Goal: Task Accomplishment & Management: Complete application form

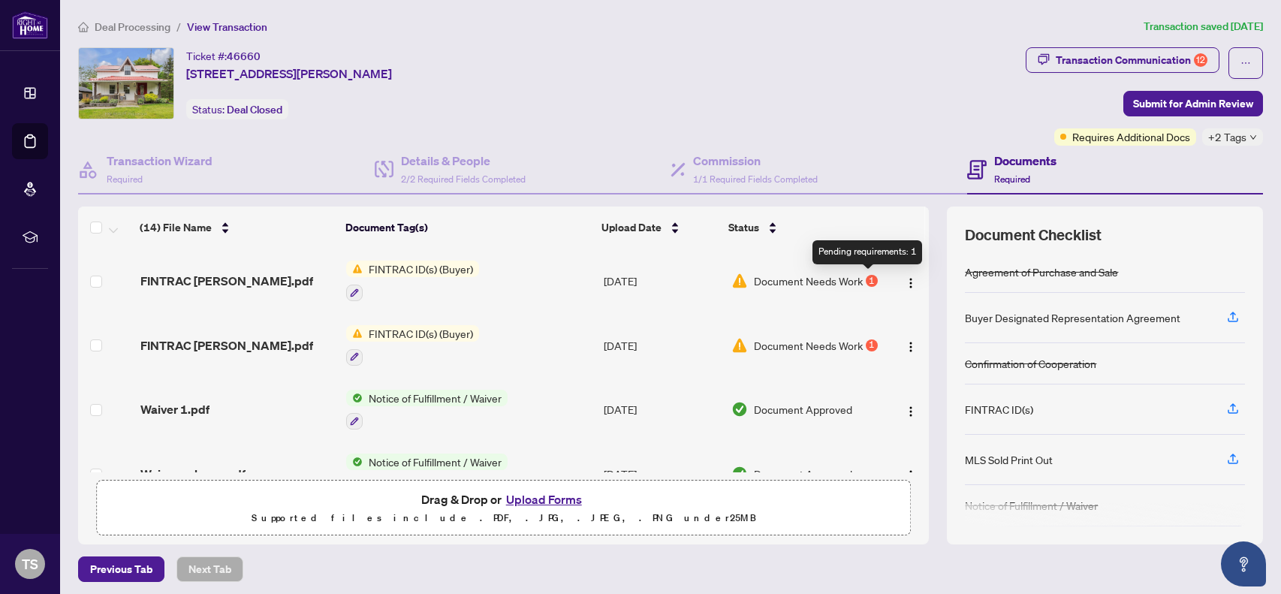
click at [866, 281] on div "1" at bounding box center [872, 281] width 12 height 12
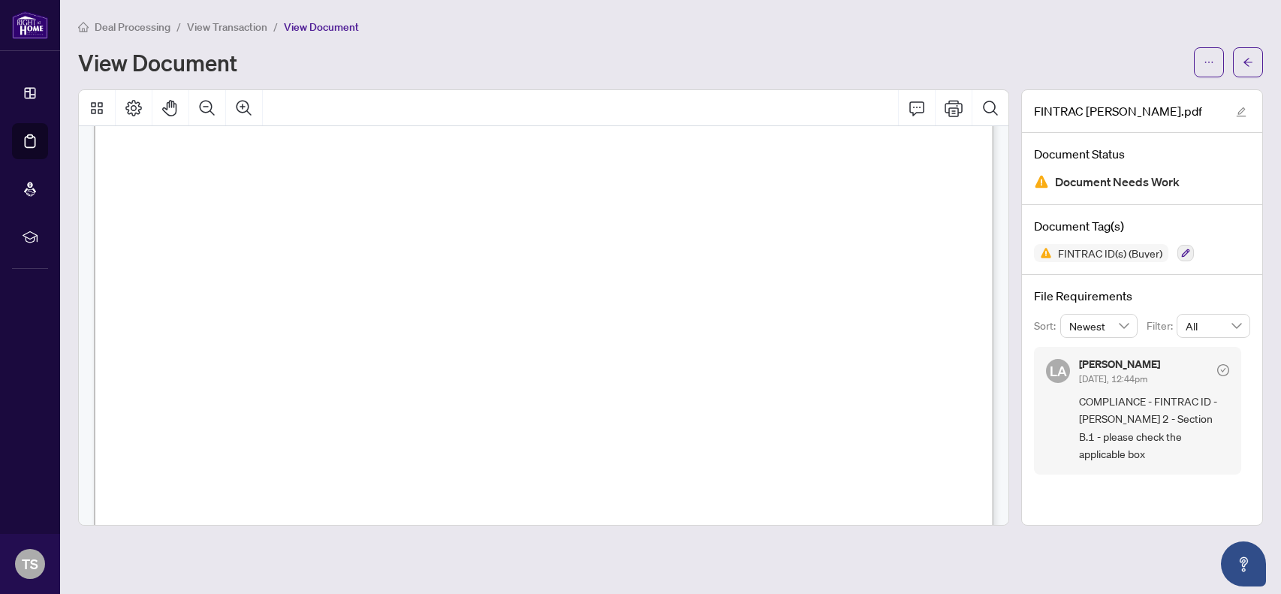
scroll to position [1562, 0]
click at [192, 23] on span "View Transaction" at bounding box center [227, 27] width 80 height 14
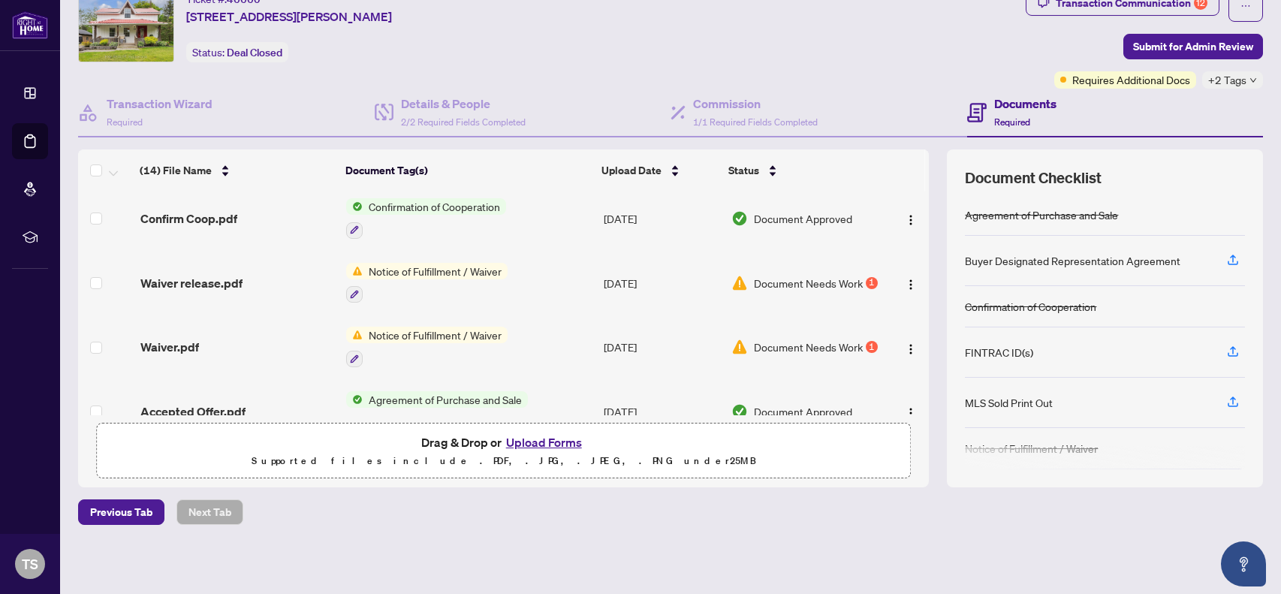
scroll to position [542, 0]
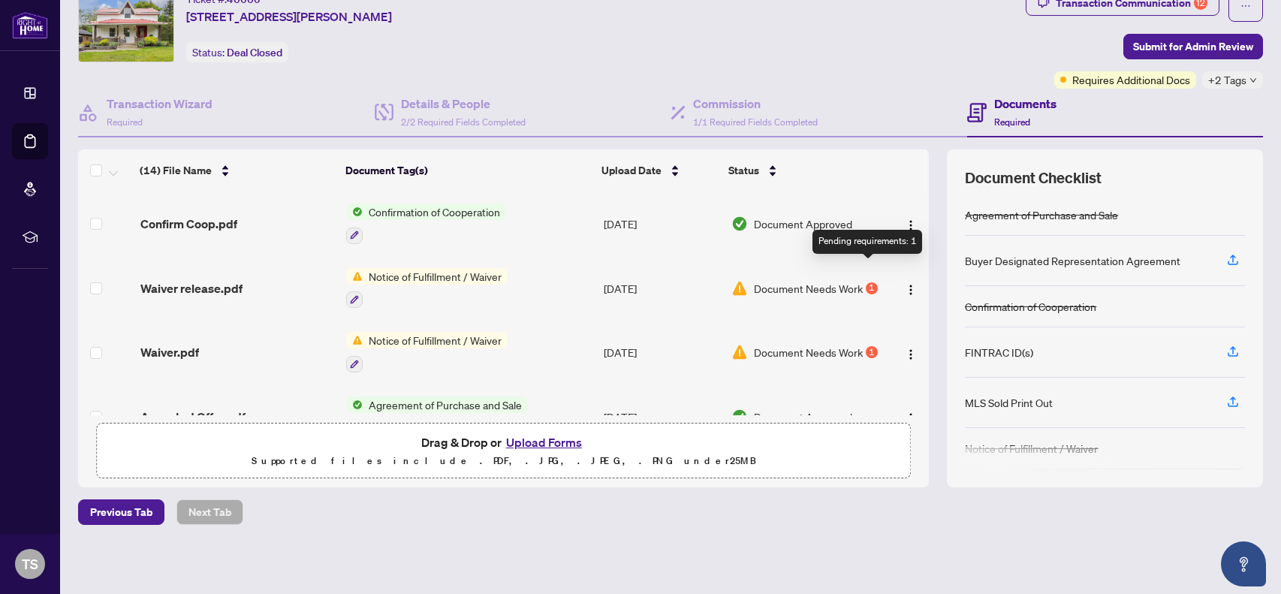
click at [866, 282] on div "1" at bounding box center [872, 288] width 12 height 12
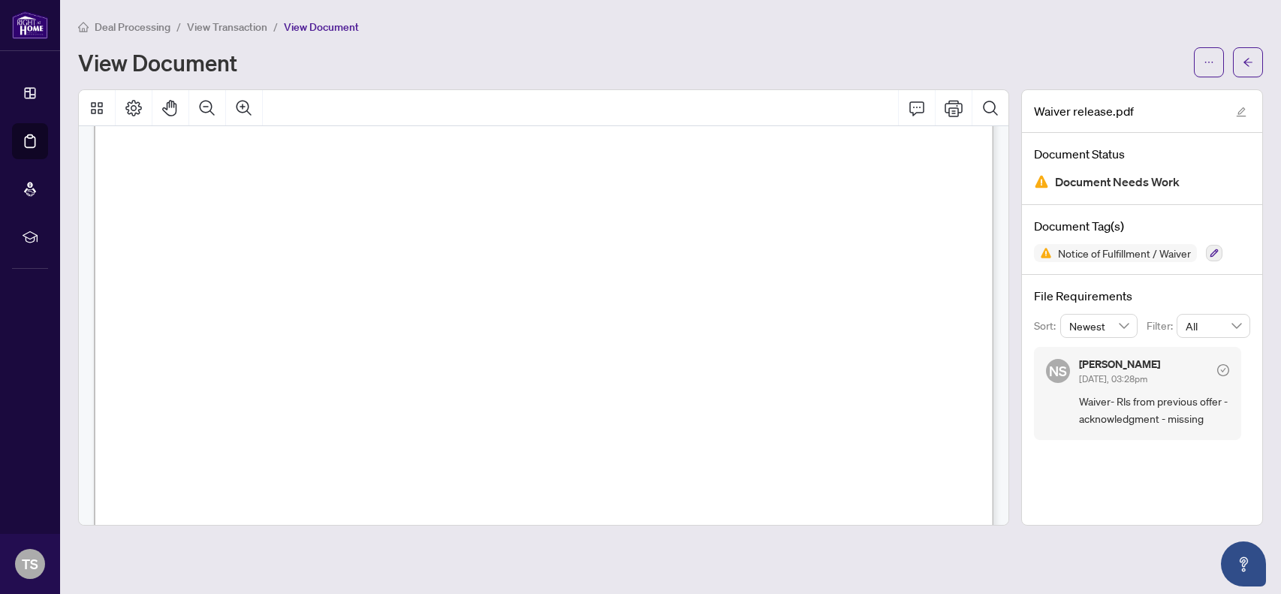
scroll to position [85, 0]
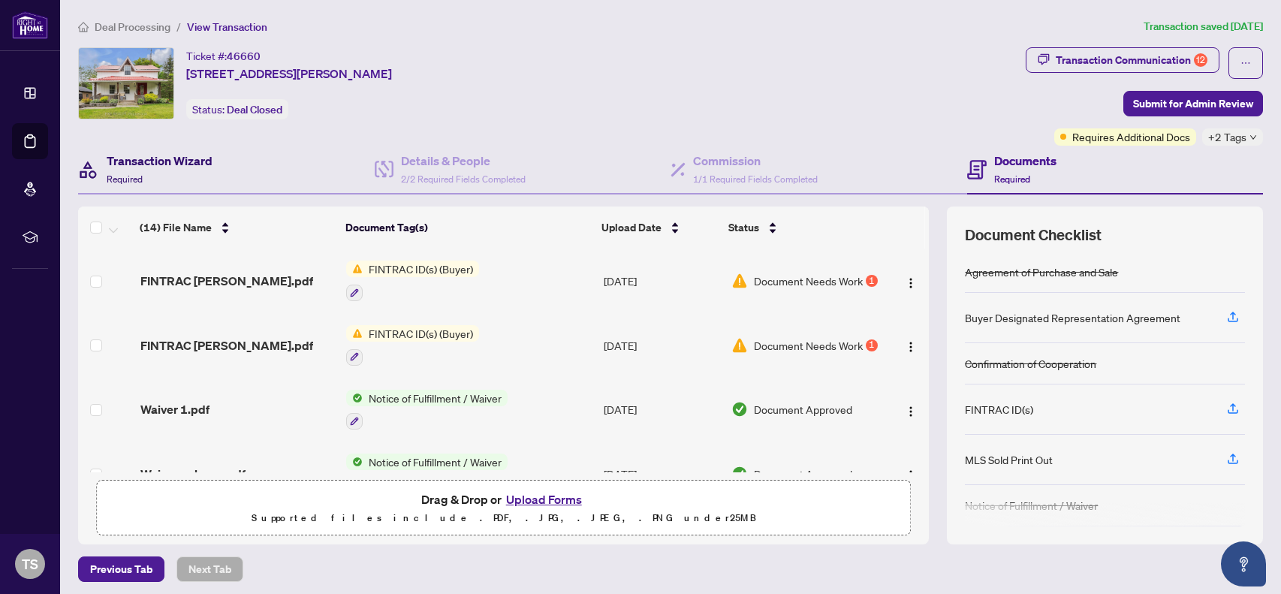
click at [170, 168] on h4 "Transaction Wizard" at bounding box center [160, 161] width 106 height 18
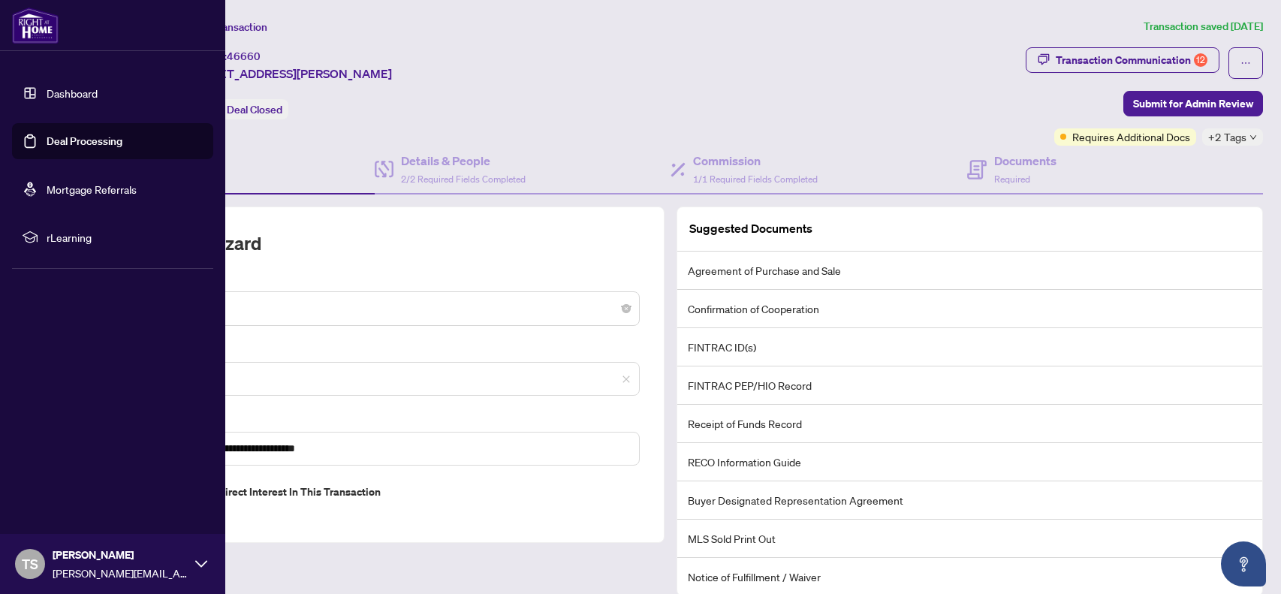
click at [65, 96] on link "Dashboard" at bounding box center [72, 93] width 51 height 14
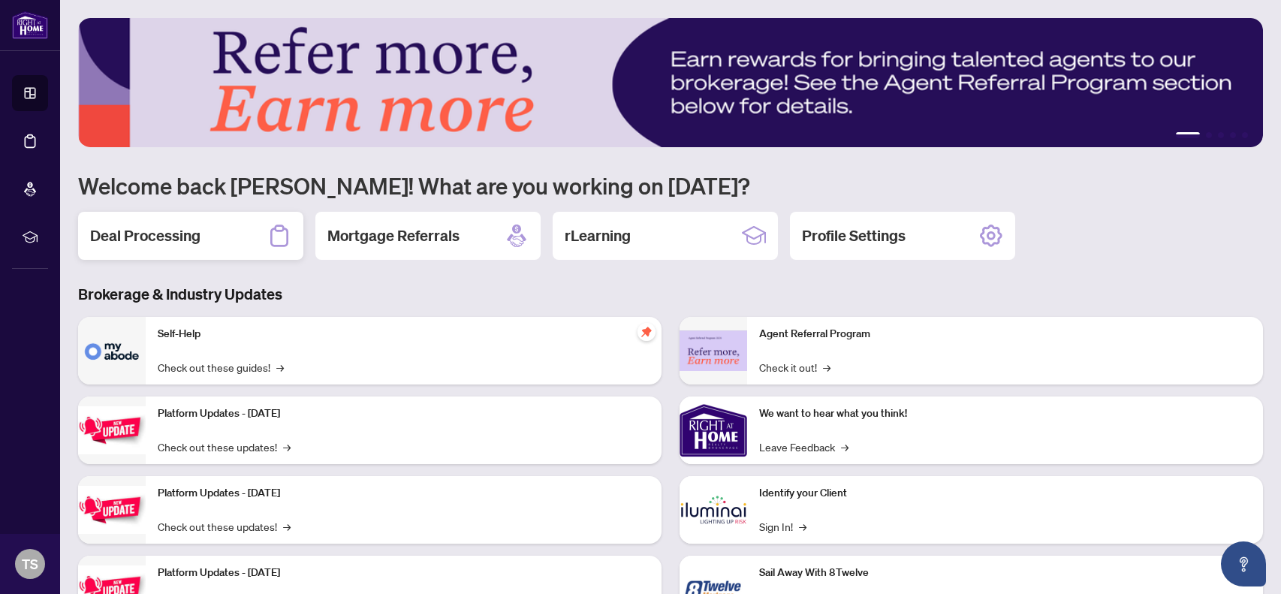
click at [232, 228] on div "Deal Processing" at bounding box center [190, 236] width 225 height 48
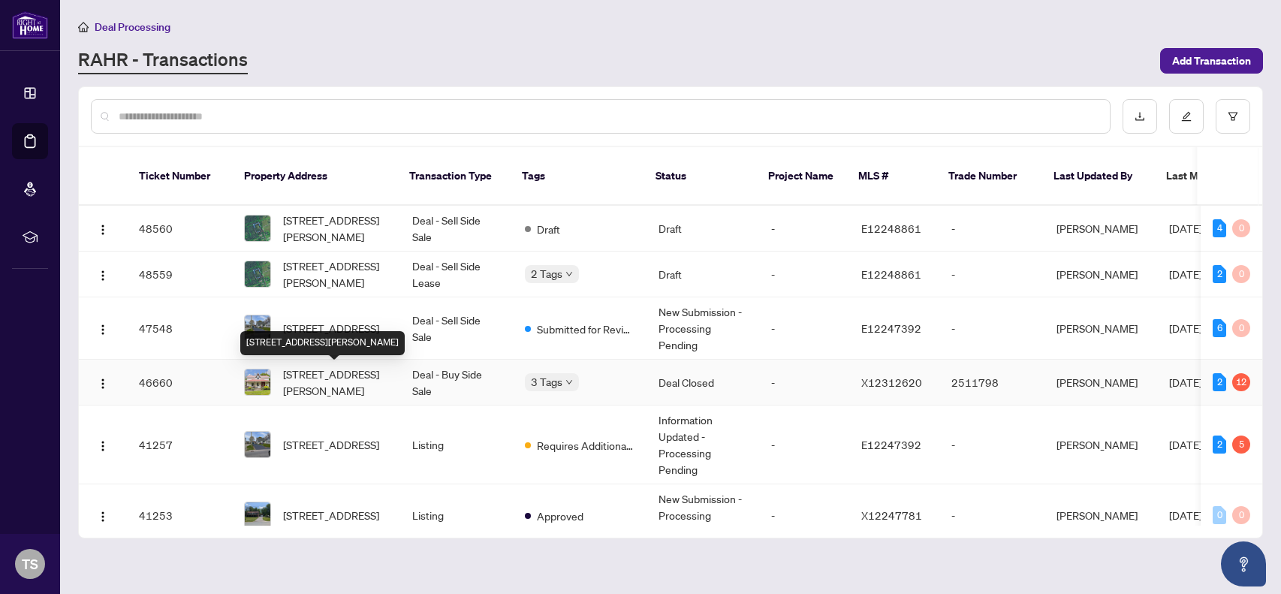
click at [310, 393] on span "[STREET_ADDRESS][PERSON_NAME]" at bounding box center [335, 382] width 105 height 33
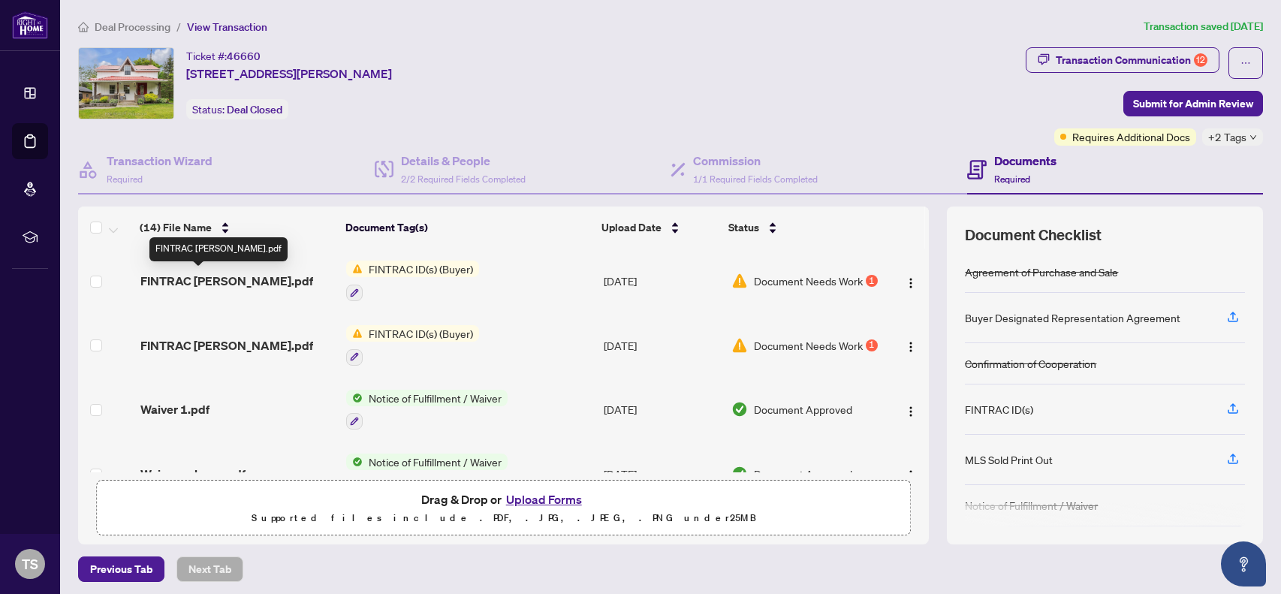
click at [234, 273] on span "FINTRAC [PERSON_NAME].pdf" at bounding box center [226, 281] width 173 height 18
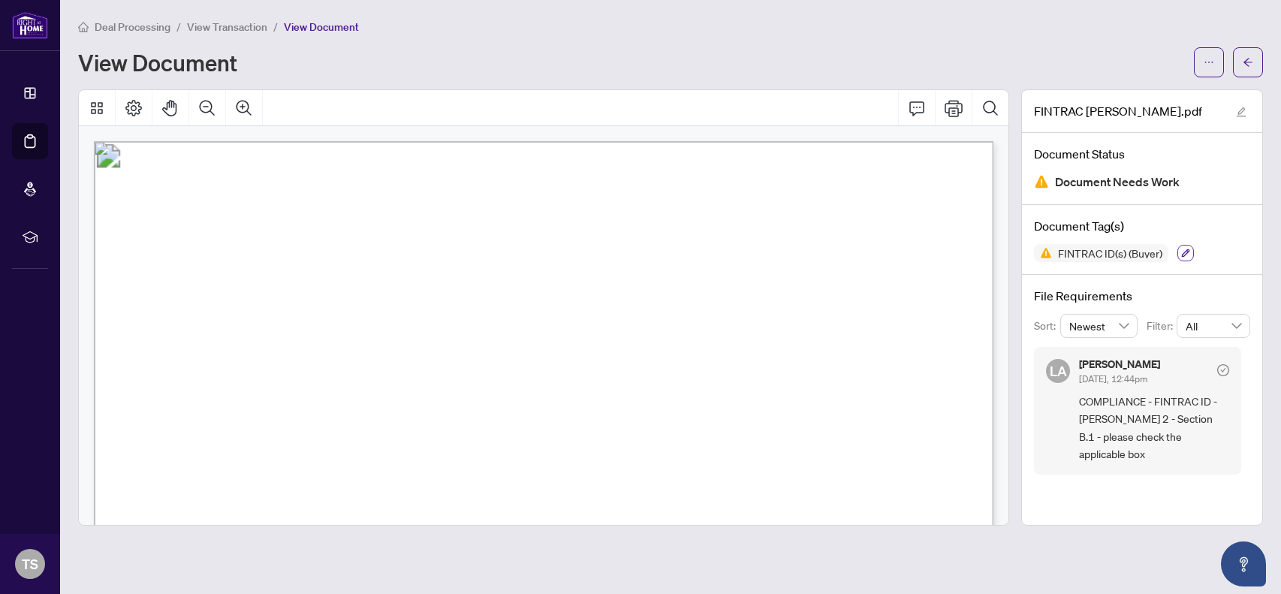
click at [1182, 249] on icon "button" at bounding box center [1185, 253] width 9 height 9
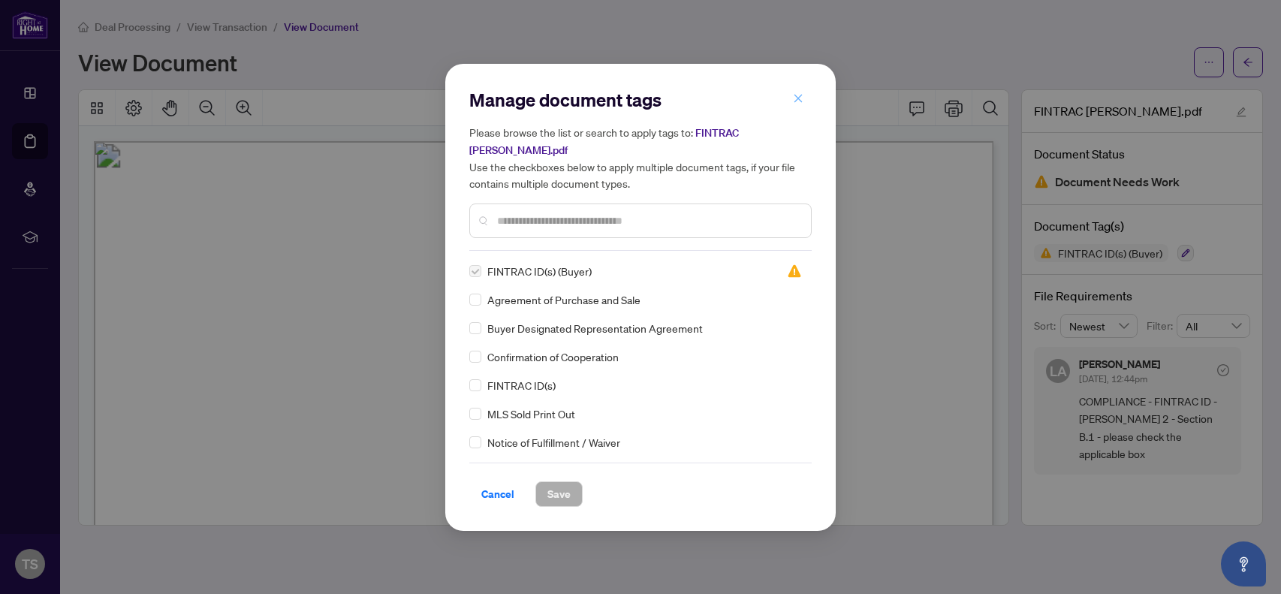
click at [797, 103] on icon "close" at bounding box center [798, 99] width 8 height 8
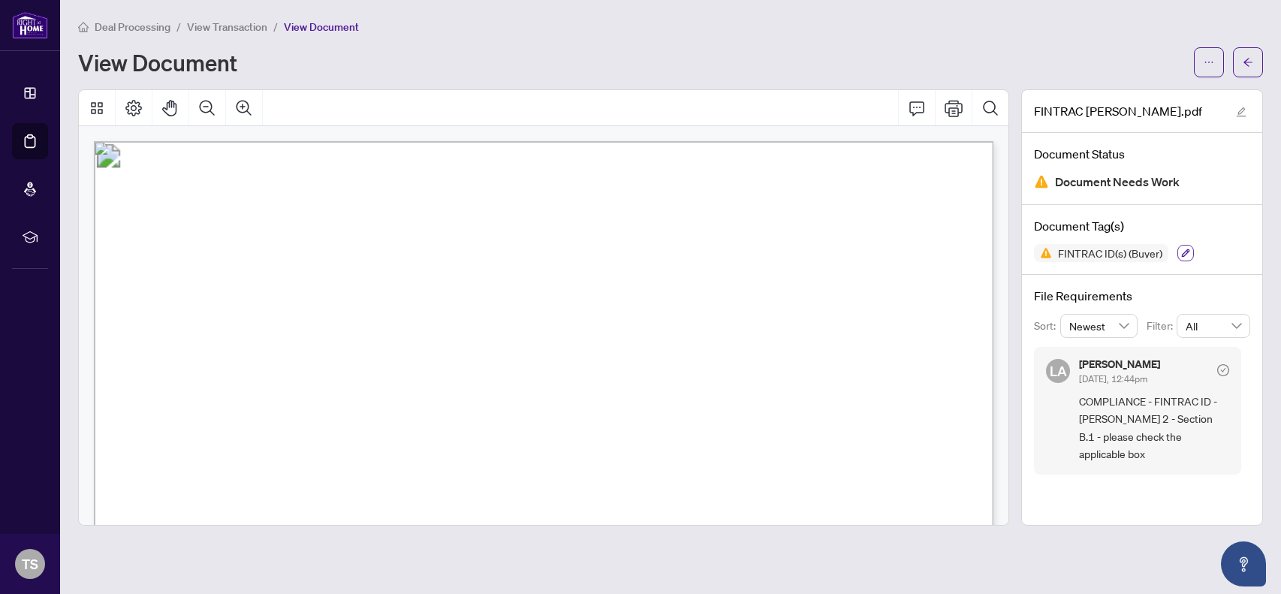
click at [1182, 252] on icon "button" at bounding box center [1186, 253] width 8 height 8
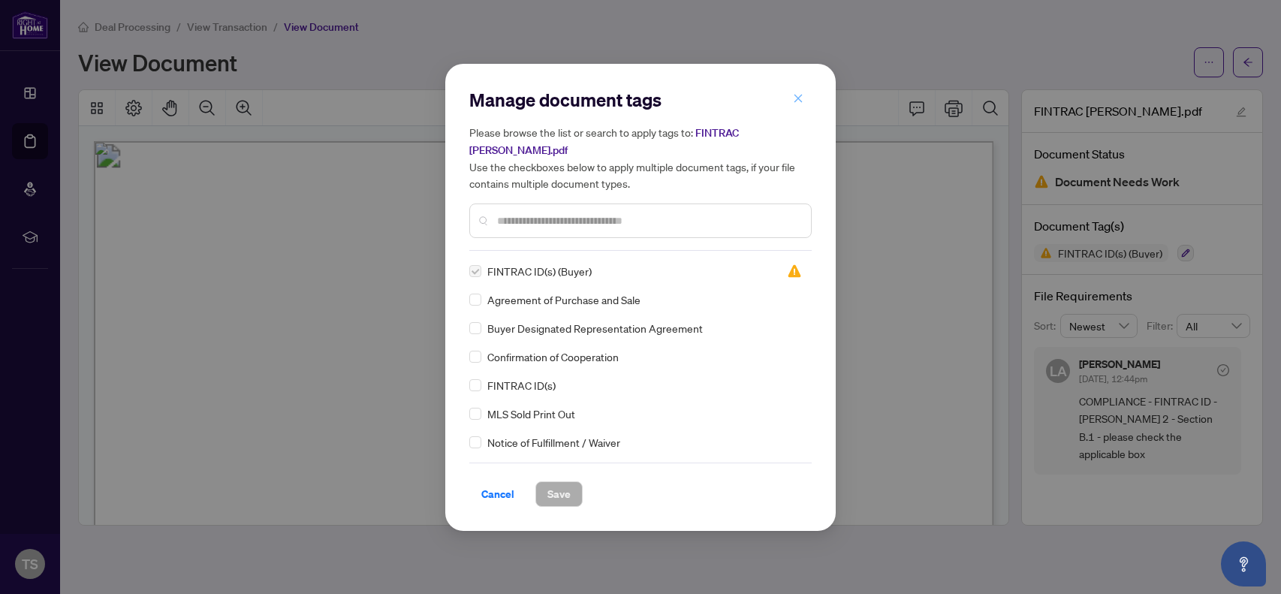
click at [801, 104] on icon "close" at bounding box center [798, 98] width 11 height 11
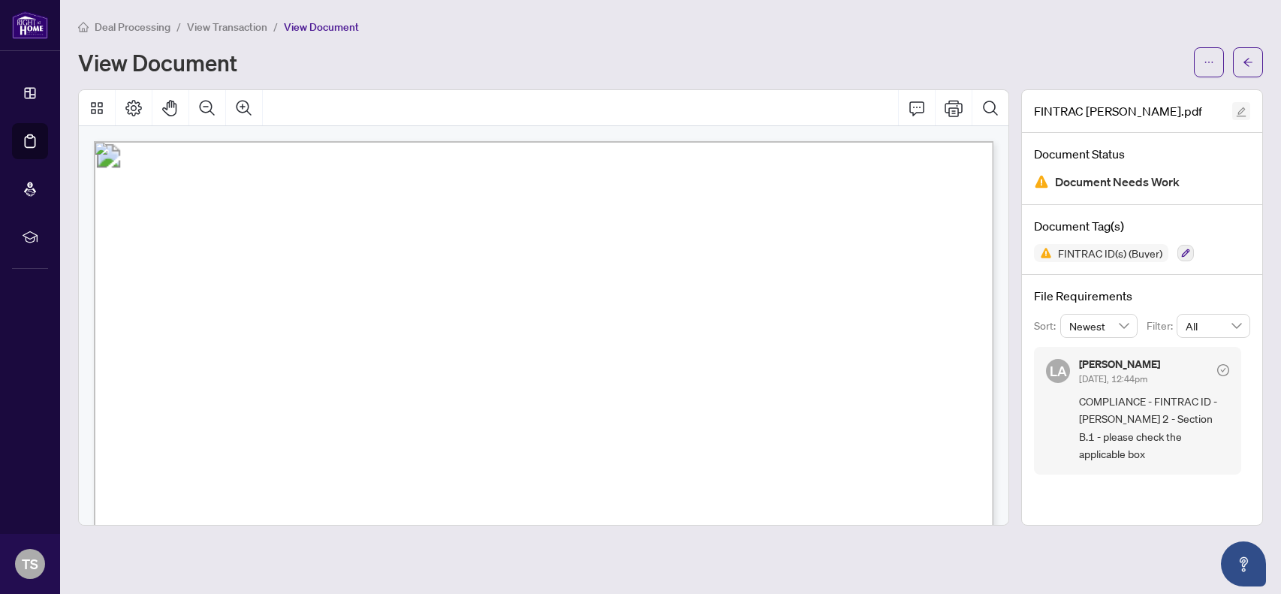
click at [1241, 110] on icon "edit" at bounding box center [1241, 112] width 11 height 11
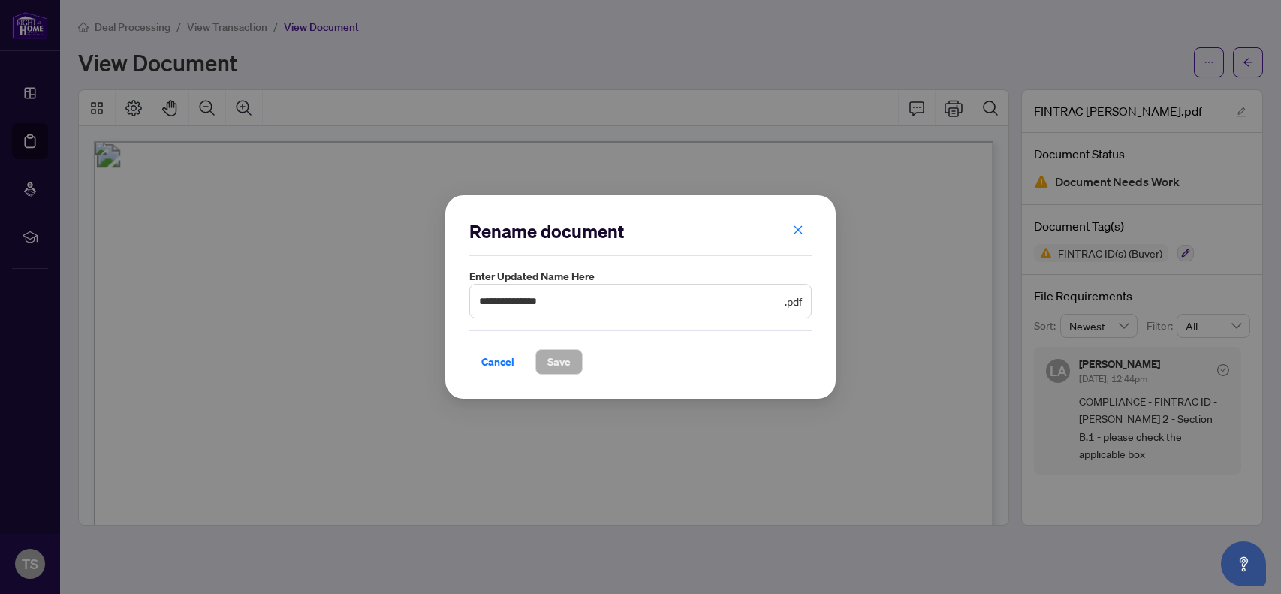
click at [671, 271] on label "Enter updated name here" at bounding box center [640, 276] width 342 height 17
click at [791, 303] on span ".pdf" at bounding box center [793, 301] width 17 height 17
click at [794, 229] on icon "close" at bounding box center [798, 230] width 11 height 11
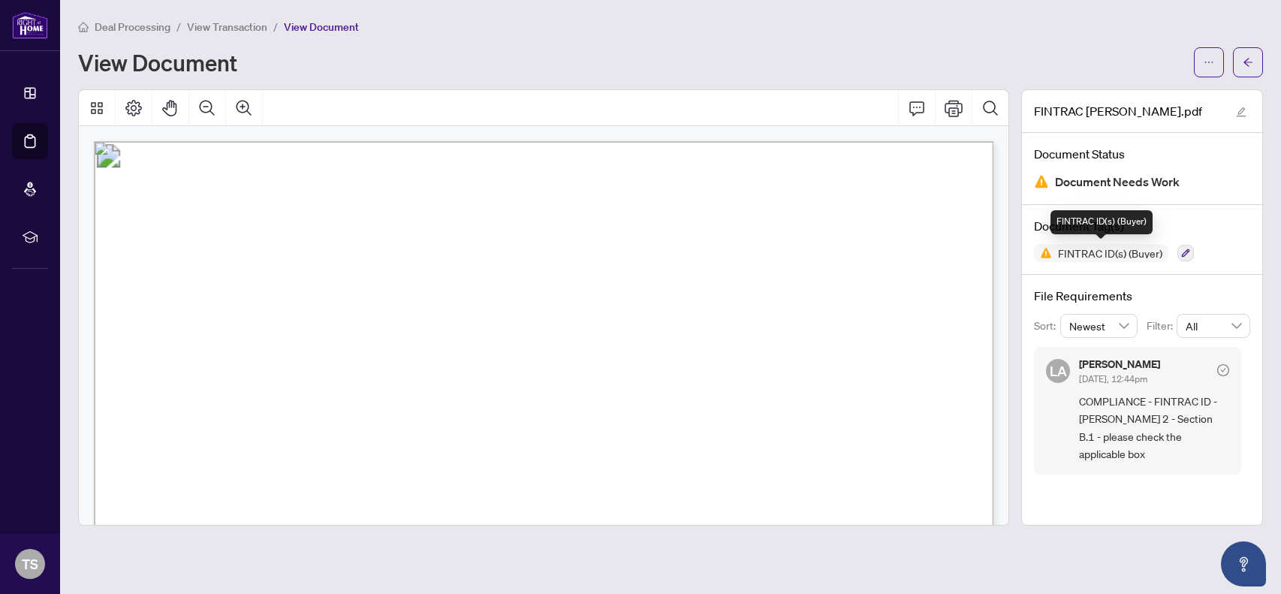
click at [1107, 252] on span "FINTRAC ID(s) (Buyer)" at bounding box center [1110, 253] width 116 height 11
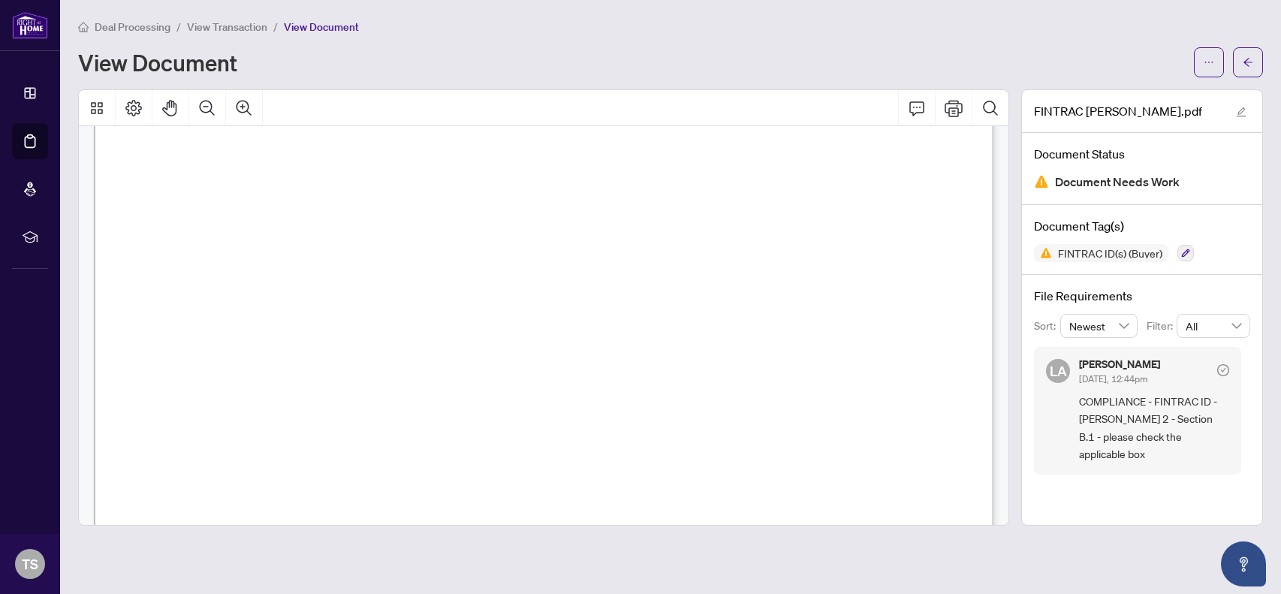
scroll to position [2588, 0]
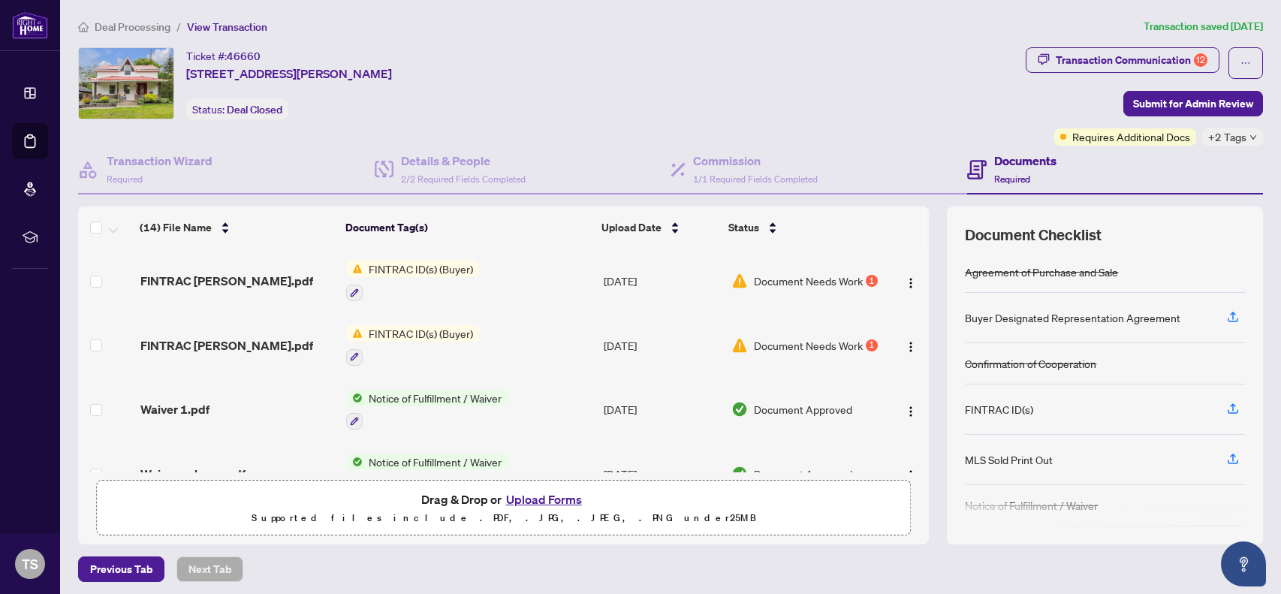
click at [547, 502] on button "Upload Forms" at bounding box center [544, 500] width 85 height 20
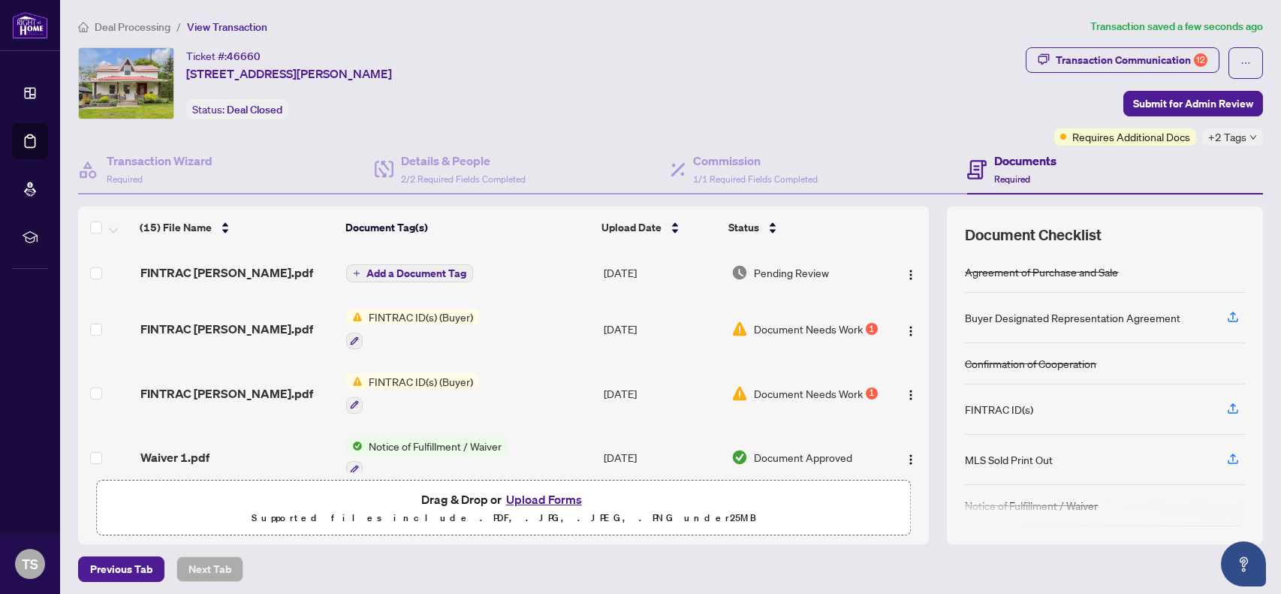
click at [433, 255] on td "Add a Document Tag" at bounding box center [469, 273] width 258 height 48
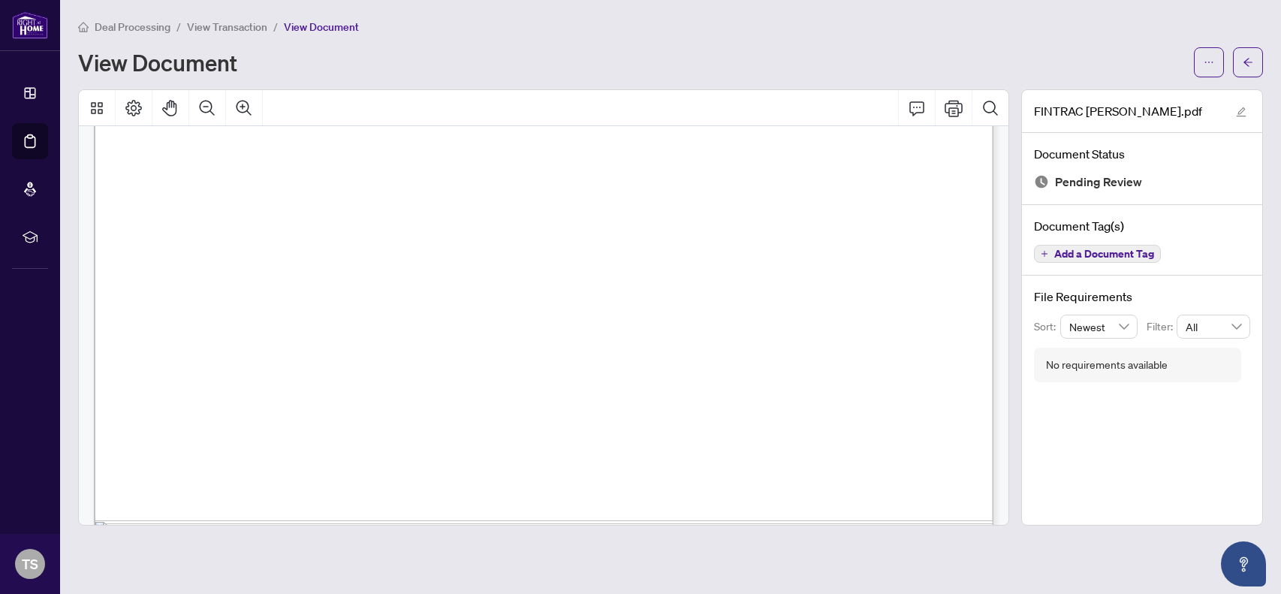
scroll to position [635, 0]
click at [1080, 254] on span "Add a Document Tag" at bounding box center [1104, 254] width 100 height 11
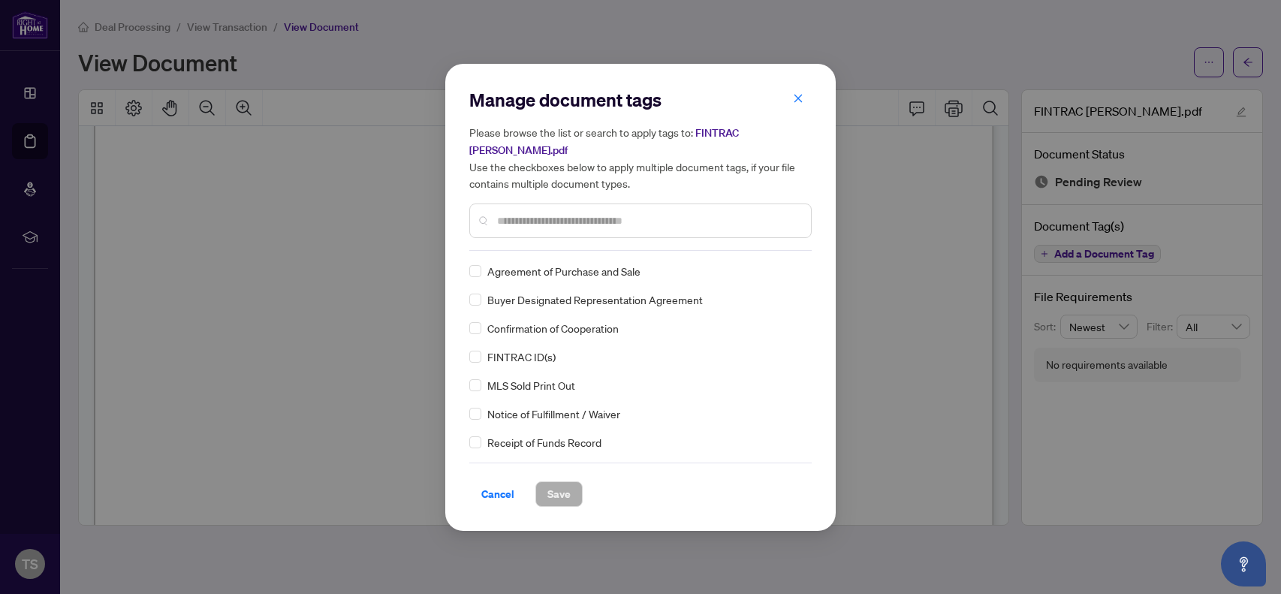
click at [524, 226] on div at bounding box center [640, 221] width 342 height 35
click at [521, 224] on div at bounding box center [640, 221] width 342 height 35
click at [514, 216] on input "text" at bounding box center [648, 221] width 302 height 17
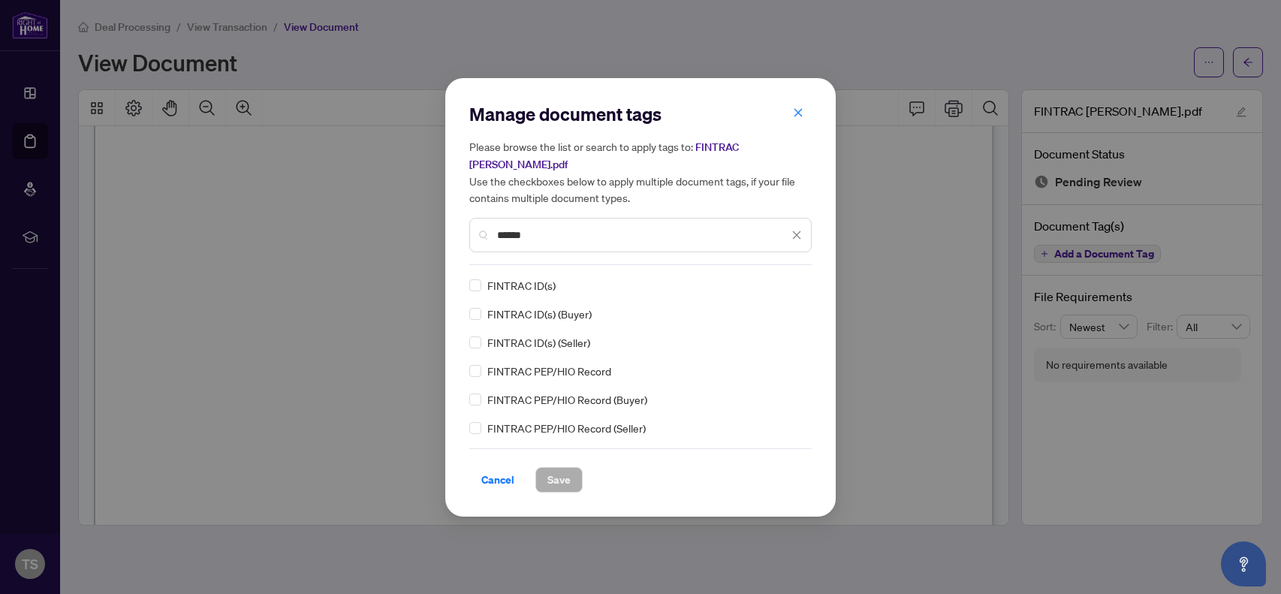
type input "******"
click at [554, 469] on span "Save" at bounding box center [558, 480] width 23 height 24
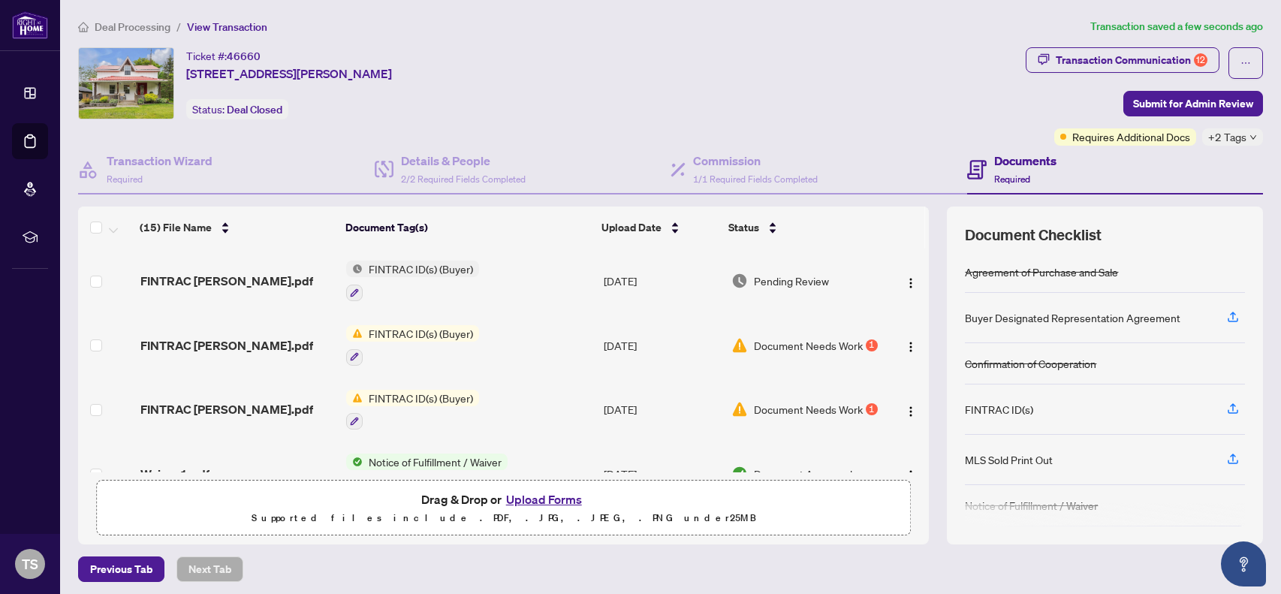
click at [531, 495] on button "Upload Forms" at bounding box center [544, 500] width 85 height 20
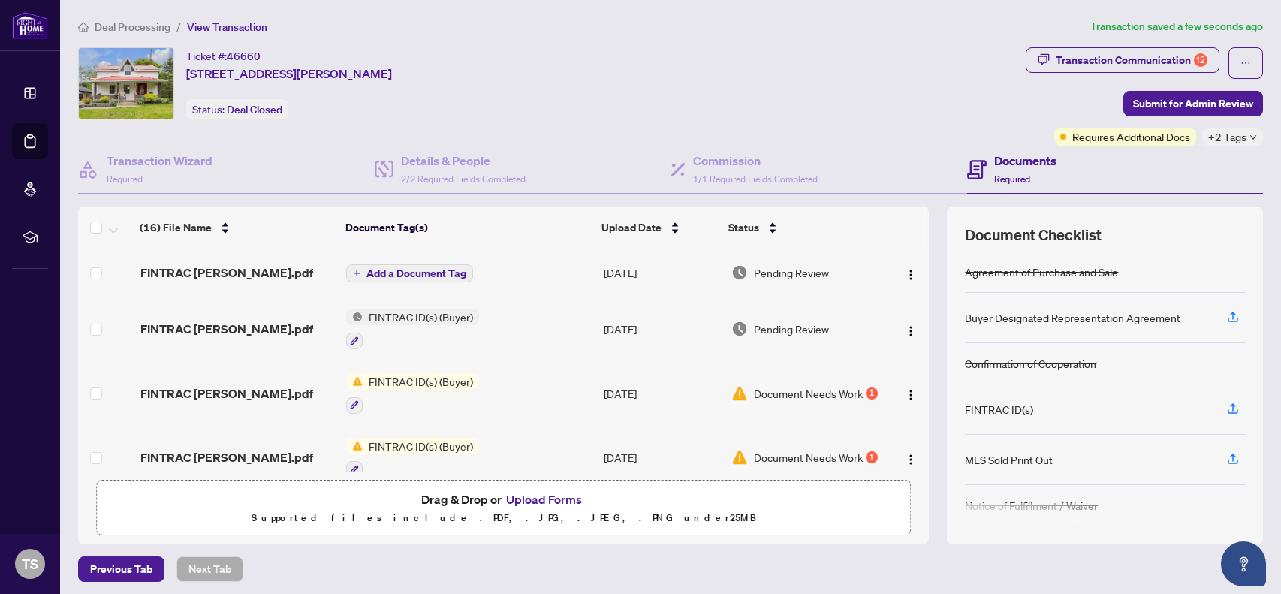
click at [407, 273] on span "Add a Document Tag" at bounding box center [416, 273] width 100 height 11
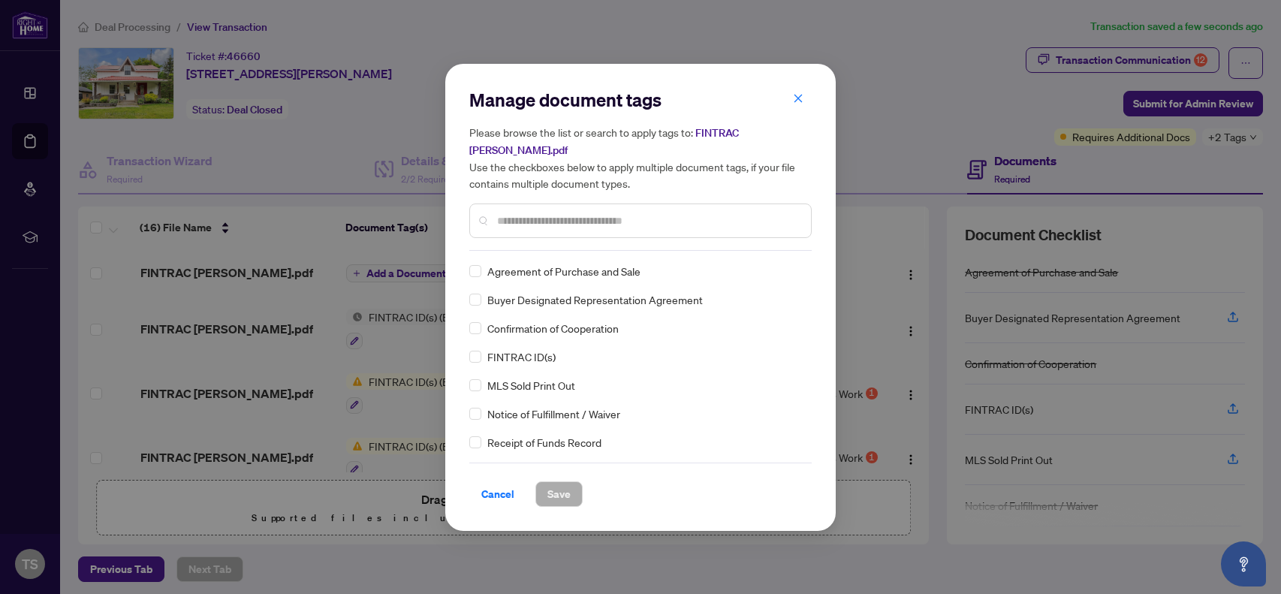
click at [532, 238] on div "Manage document tags Please browse the list or search to apply tags to: FINTRAC…" at bounding box center [640, 169] width 342 height 163
click at [508, 213] on input "text" at bounding box center [648, 221] width 302 height 17
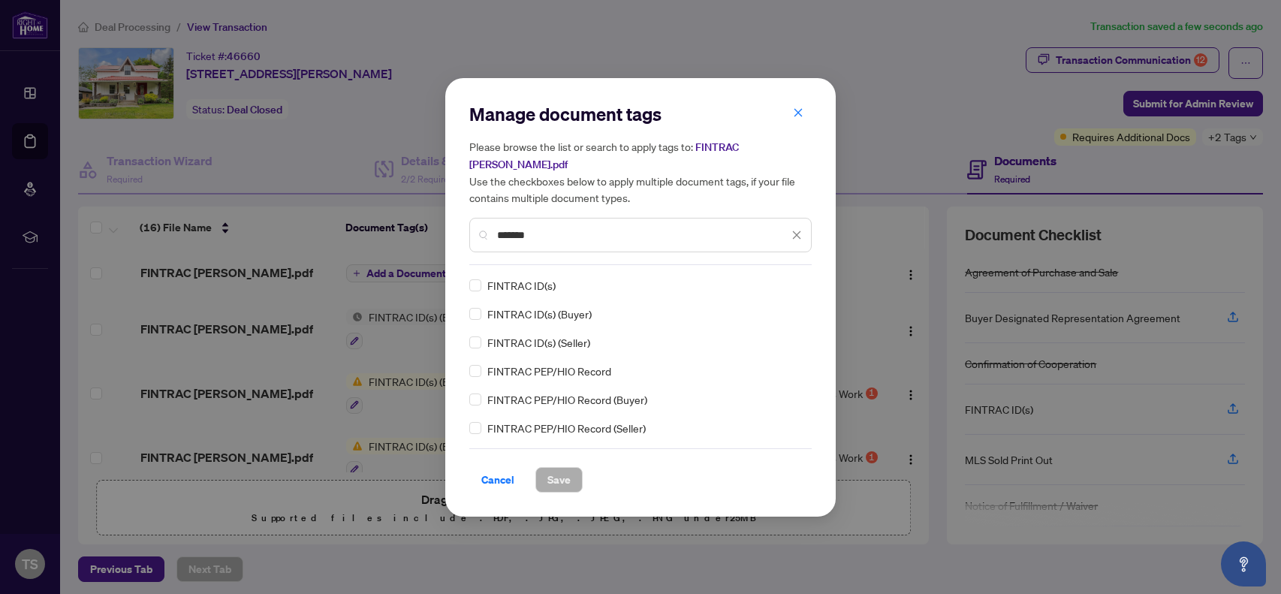
type input "*******"
click at [557, 471] on span "Save" at bounding box center [558, 480] width 23 height 24
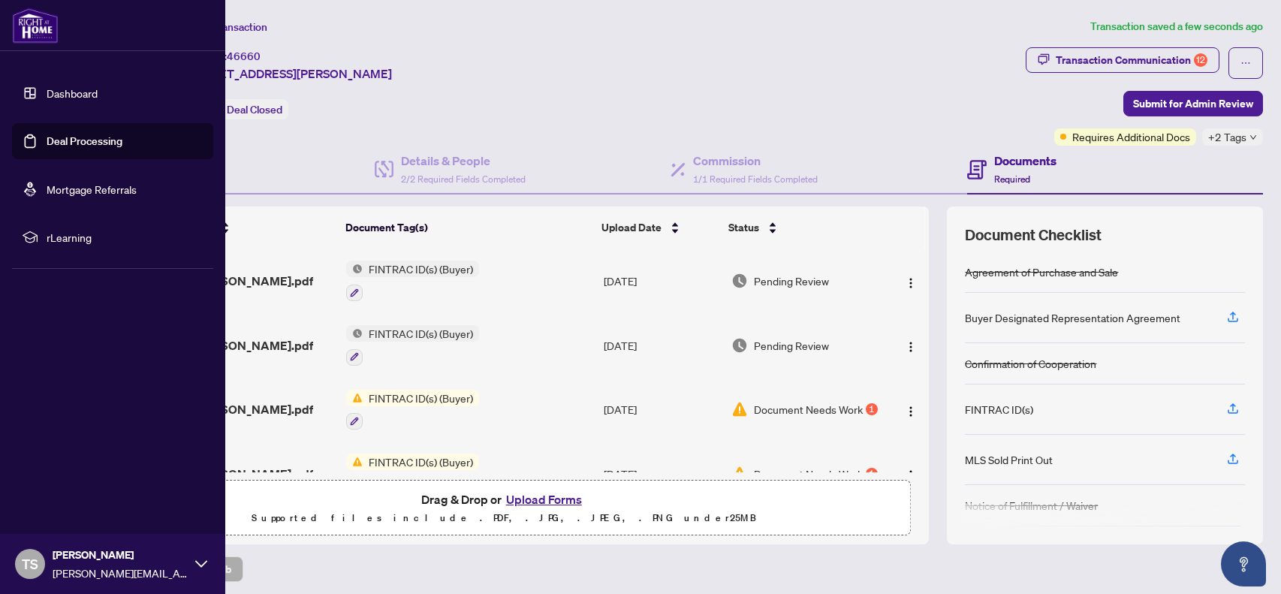
click at [47, 90] on link "Dashboard" at bounding box center [72, 93] width 51 height 14
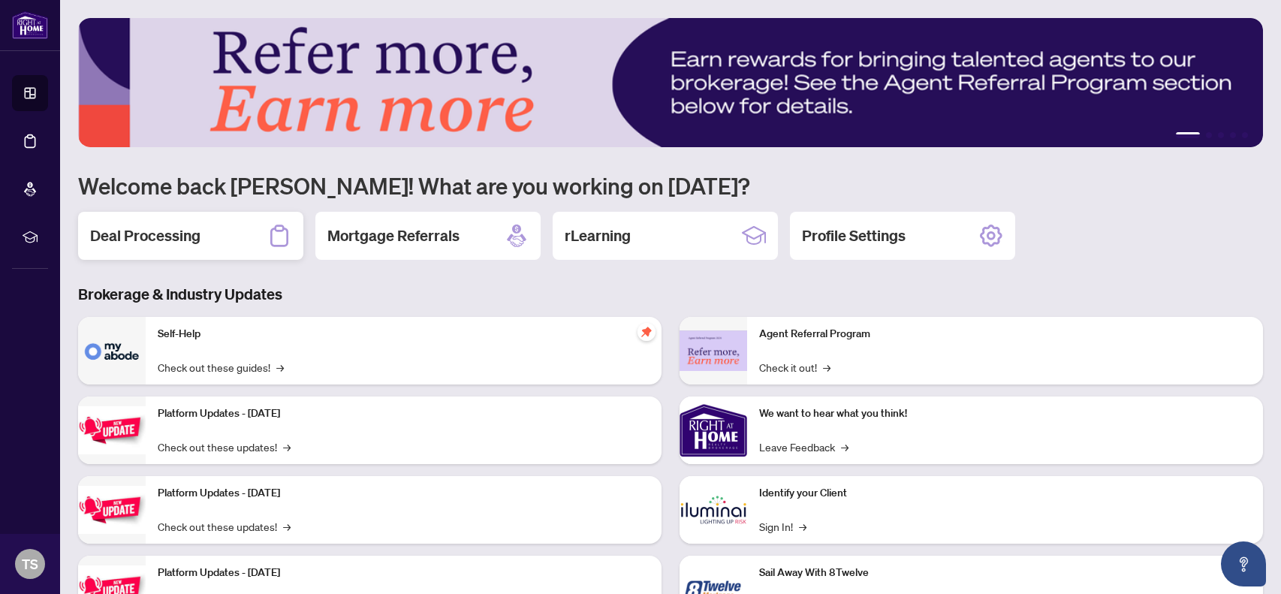
click at [243, 225] on div "Deal Processing" at bounding box center [190, 236] width 225 height 48
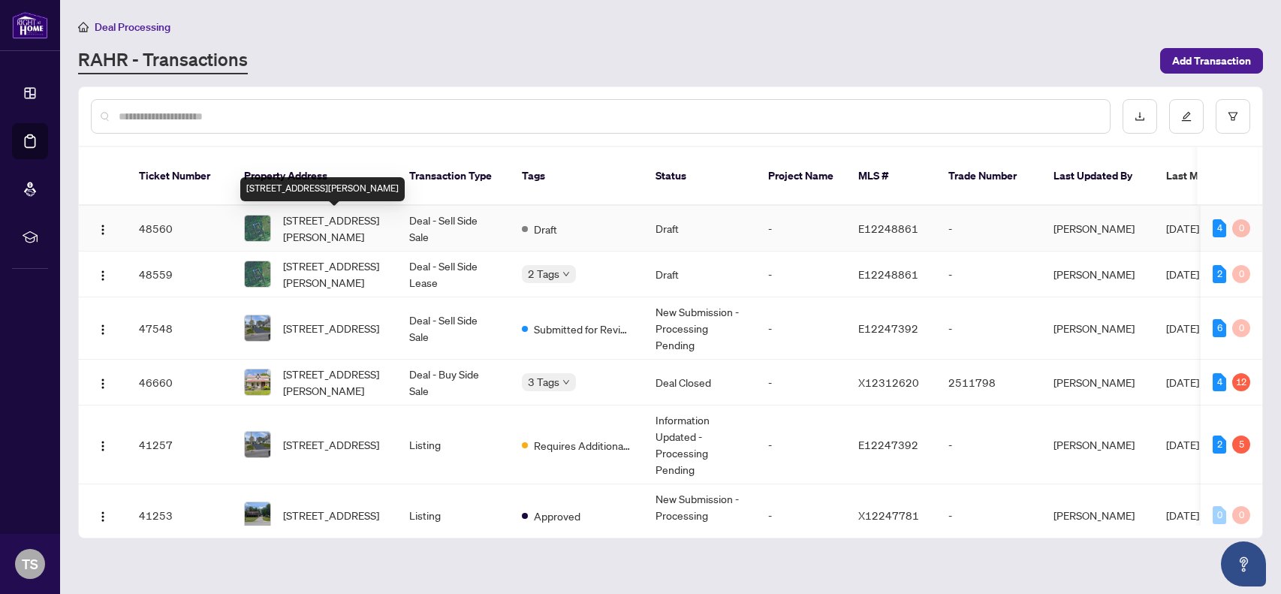
click at [298, 234] on span "[STREET_ADDRESS][PERSON_NAME]" at bounding box center [334, 228] width 102 height 33
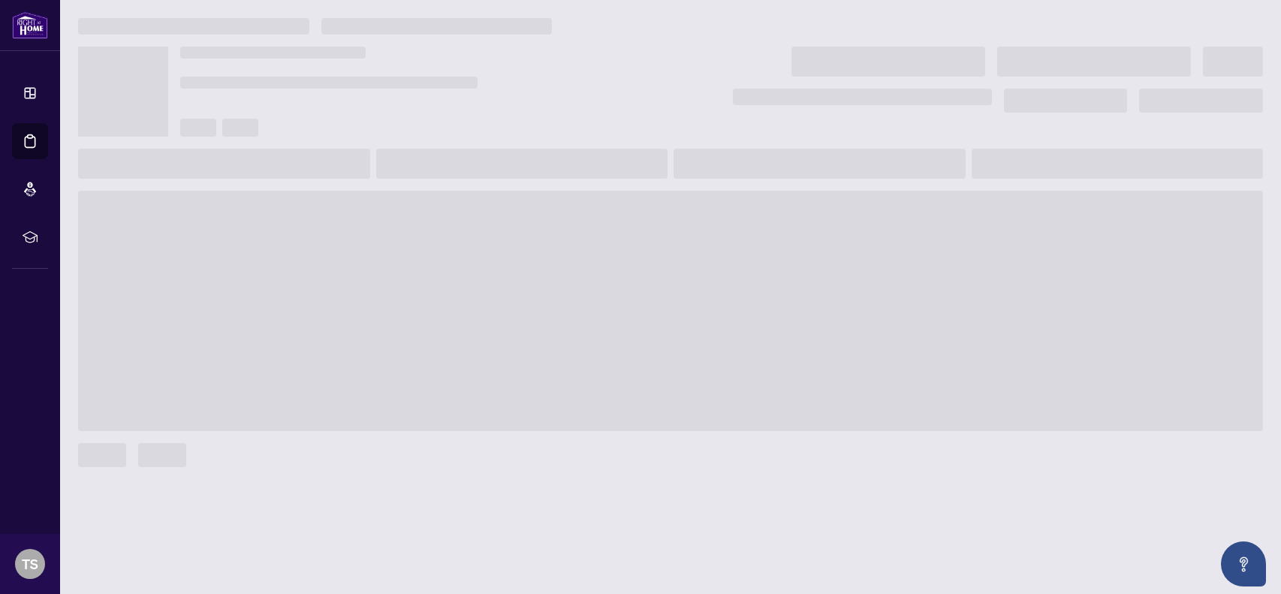
click at [298, 234] on span at bounding box center [670, 311] width 1185 height 240
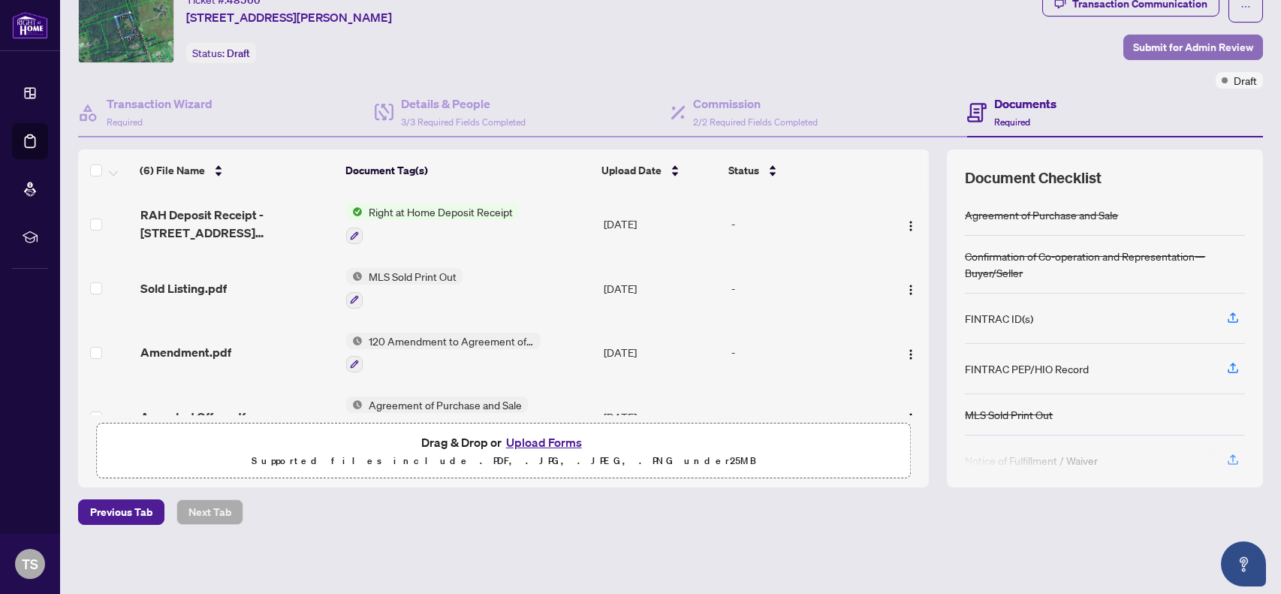
click at [1214, 50] on span "Submit for Admin Review" at bounding box center [1193, 47] width 120 height 24
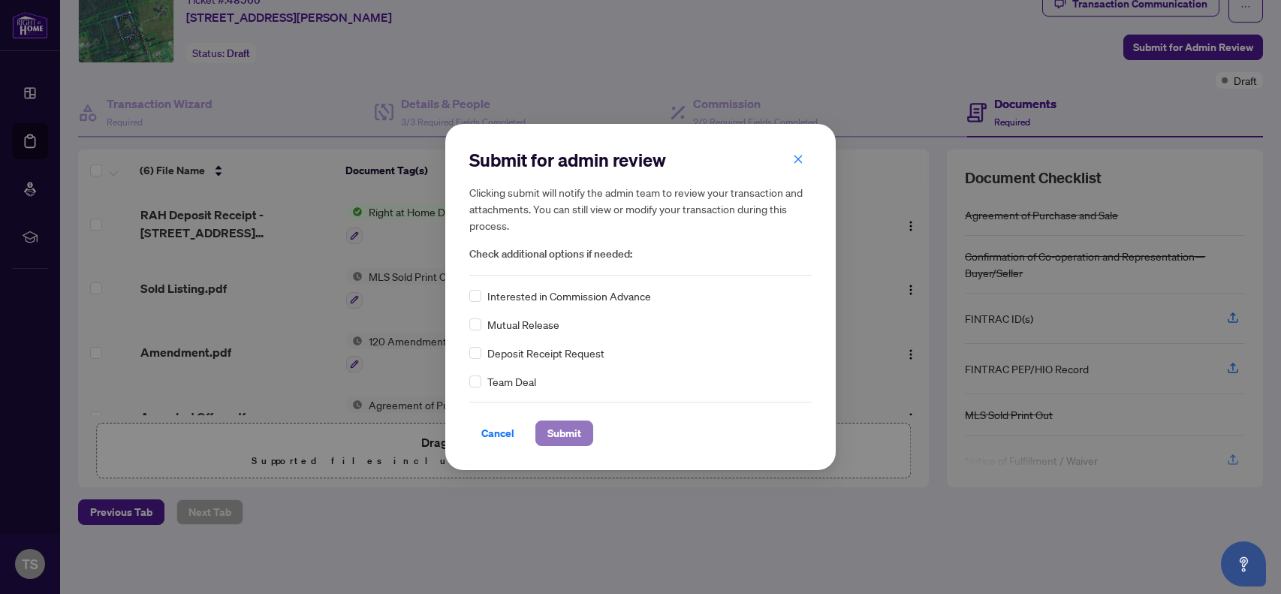
click at [563, 429] on span "Submit" at bounding box center [564, 433] width 34 height 24
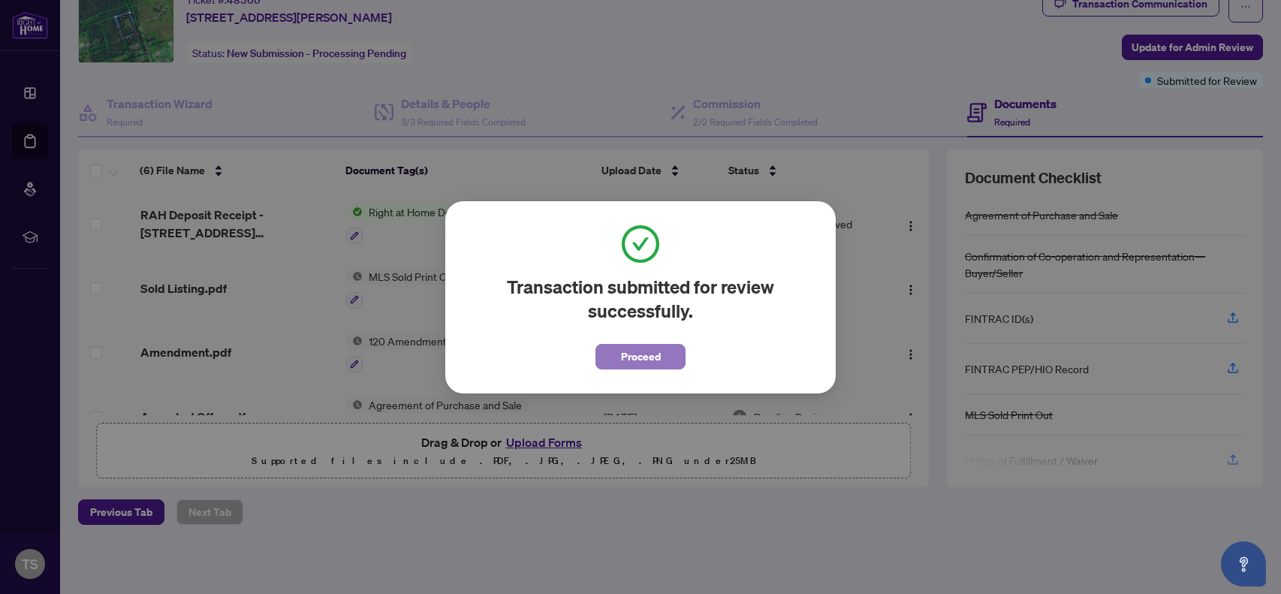
click at [636, 358] on span "Proceed" at bounding box center [641, 357] width 40 height 24
